Goal: Transaction & Acquisition: Subscribe to service/newsletter

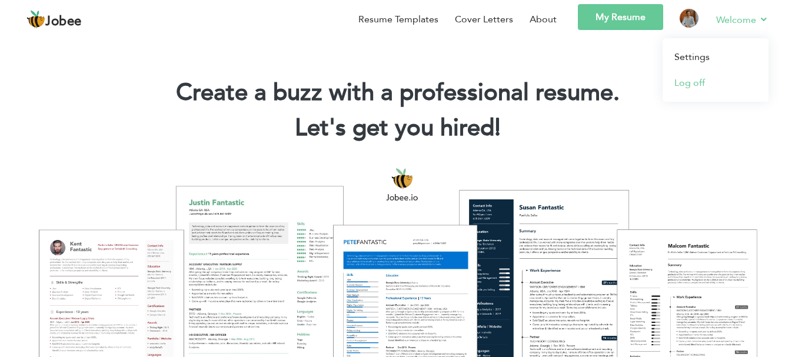
click at [703, 84] on link "Log off" at bounding box center [715, 83] width 106 height 26
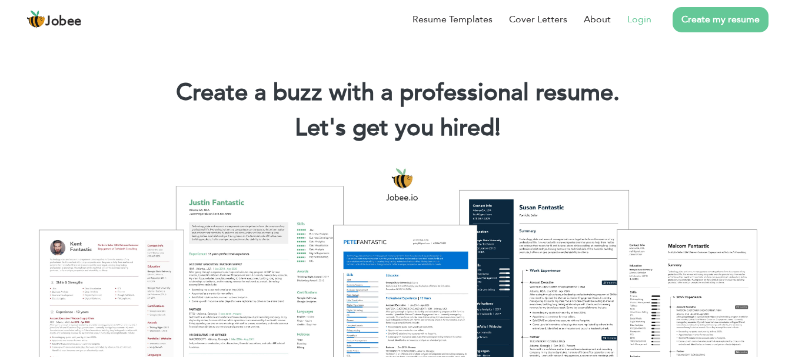
click at [649, 19] on link "Login" at bounding box center [639, 19] width 24 height 14
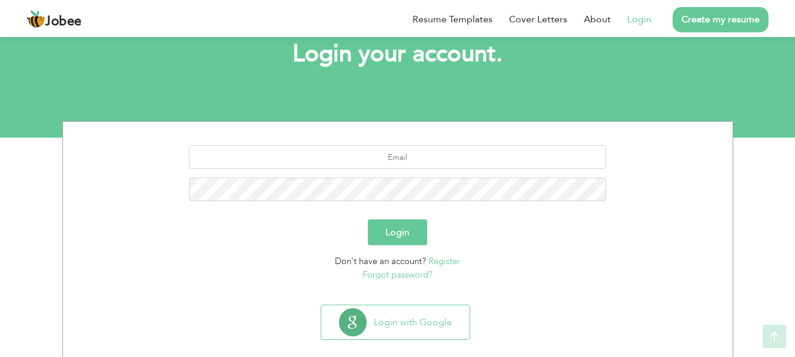
scroll to position [89, 0]
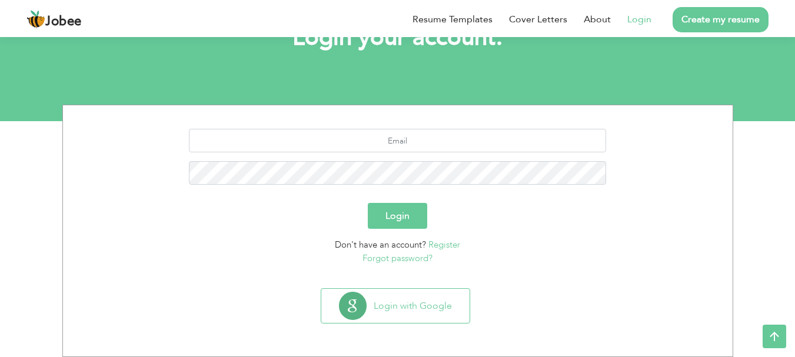
click at [442, 245] on link "Register" at bounding box center [444, 245] width 32 height 12
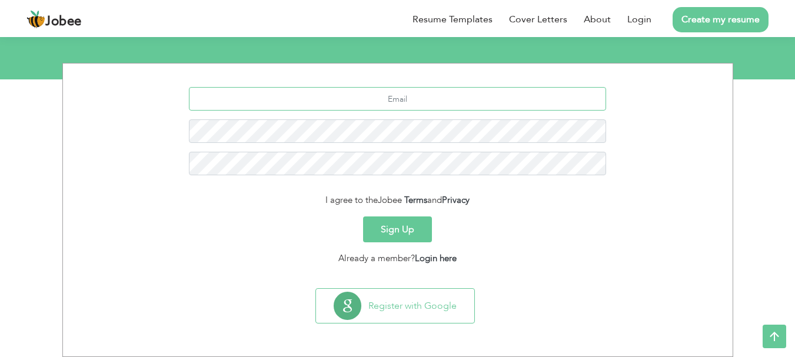
click at [461, 90] on input "text" at bounding box center [397, 99] width 417 height 24
click at [465, 100] on input "text" at bounding box center [397, 99] width 417 height 24
type input "fatimanaveed2177@gmail.com"
click at [402, 234] on button "Sign Up" at bounding box center [397, 229] width 69 height 26
